Goal: Information Seeking & Learning: Learn about a topic

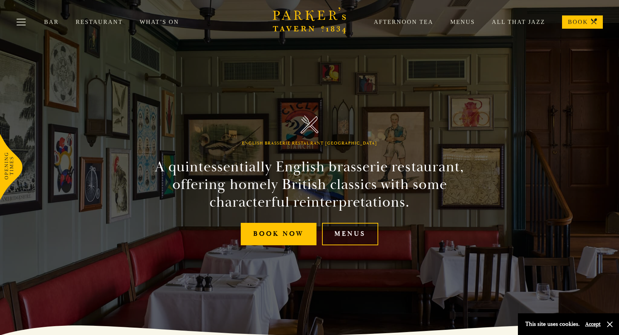
click at [355, 232] on link "Menus" at bounding box center [350, 234] width 56 height 22
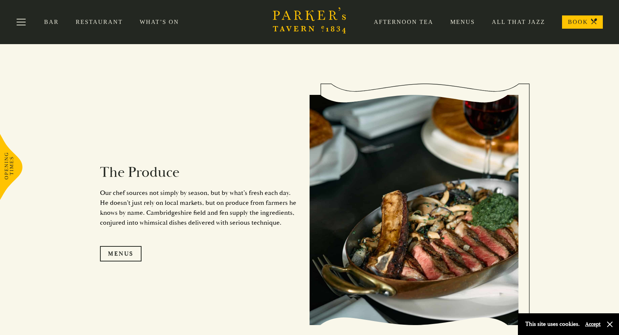
scroll to position [662, 0]
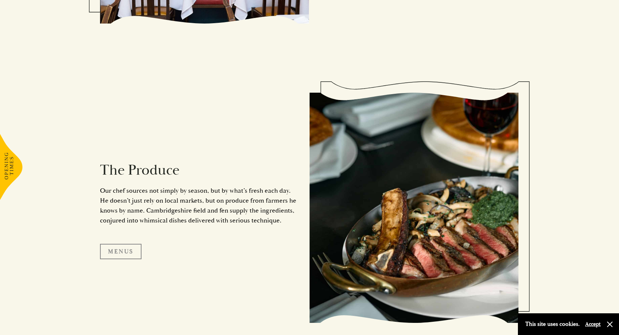
click at [129, 251] on link "Menus" at bounding box center [121, 251] width 42 height 15
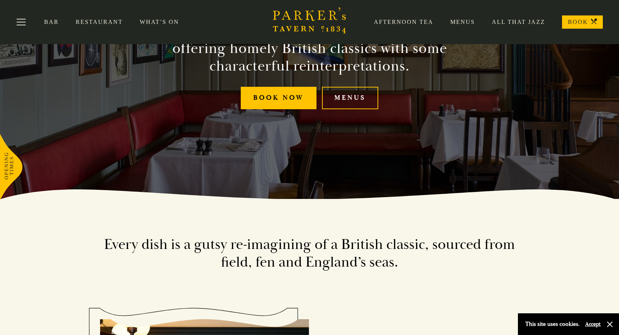
scroll to position [0, 0]
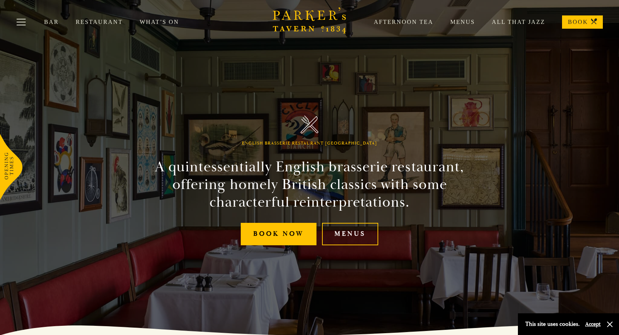
click at [104, 24] on link "Restaurant" at bounding box center [108, 21] width 64 height 7
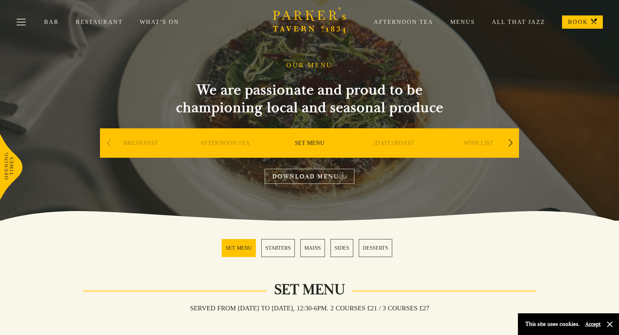
click at [316, 146] on link "SET MENU" at bounding box center [310, 153] width 30 height 29
click at [514, 141] on div "Next slide" at bounding box center [511, 143] width 10 height 16
click at [400, 143] on link "A LA CARTE" at bounding box center [394, 153] width 34 height 29
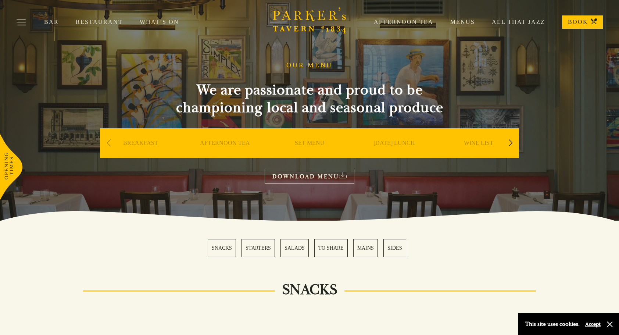
click at [331, 176] on link "DOWNLOAD MENU" at bounding box center [310, 176] width 90 height 15
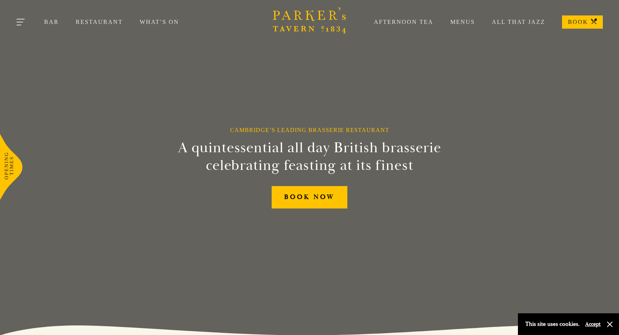
click at [22, 24] on button "Toggle navigation" at bounding box center [21, 23] width 31 height 31
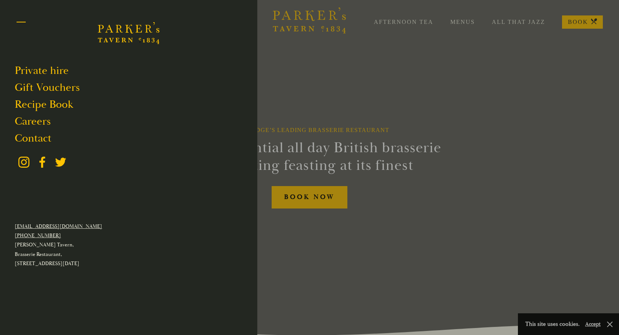
click at [23, 20] on button "Toggle navigation" at bounding box center [21, 23] width 31 height 31
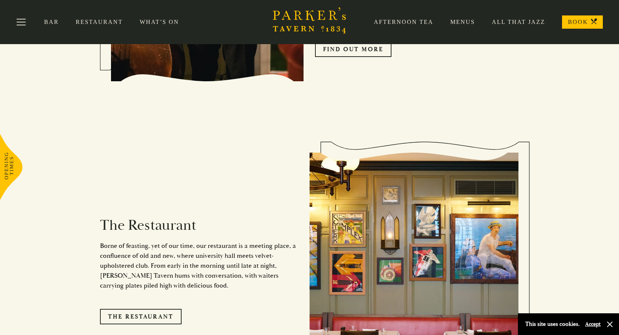
scroll to position [404, 0]
